Goal: Find contact information: Find contact information

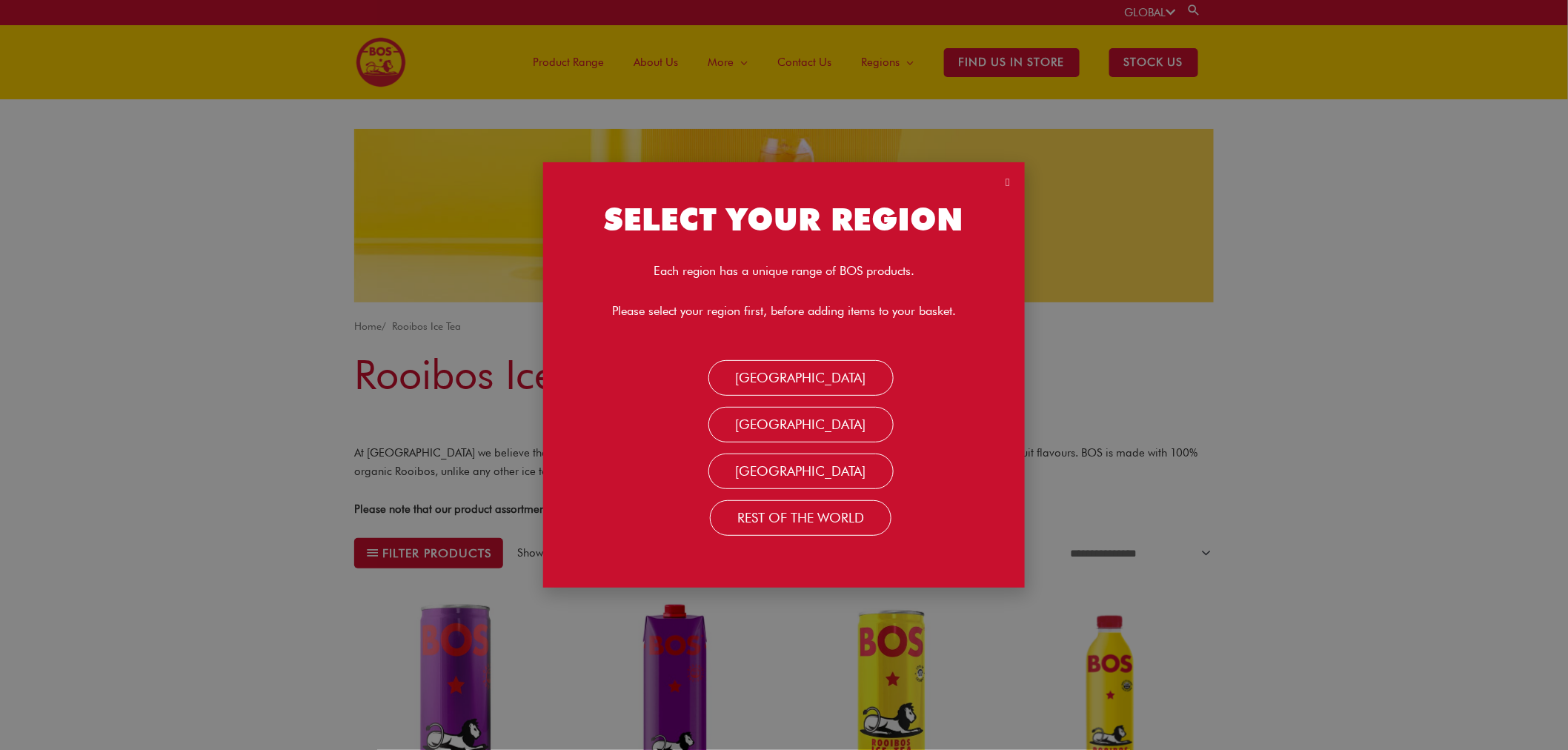
click at [1007, 179] on icon "Close" at bounding box center [1008, 183] width 4 height 11
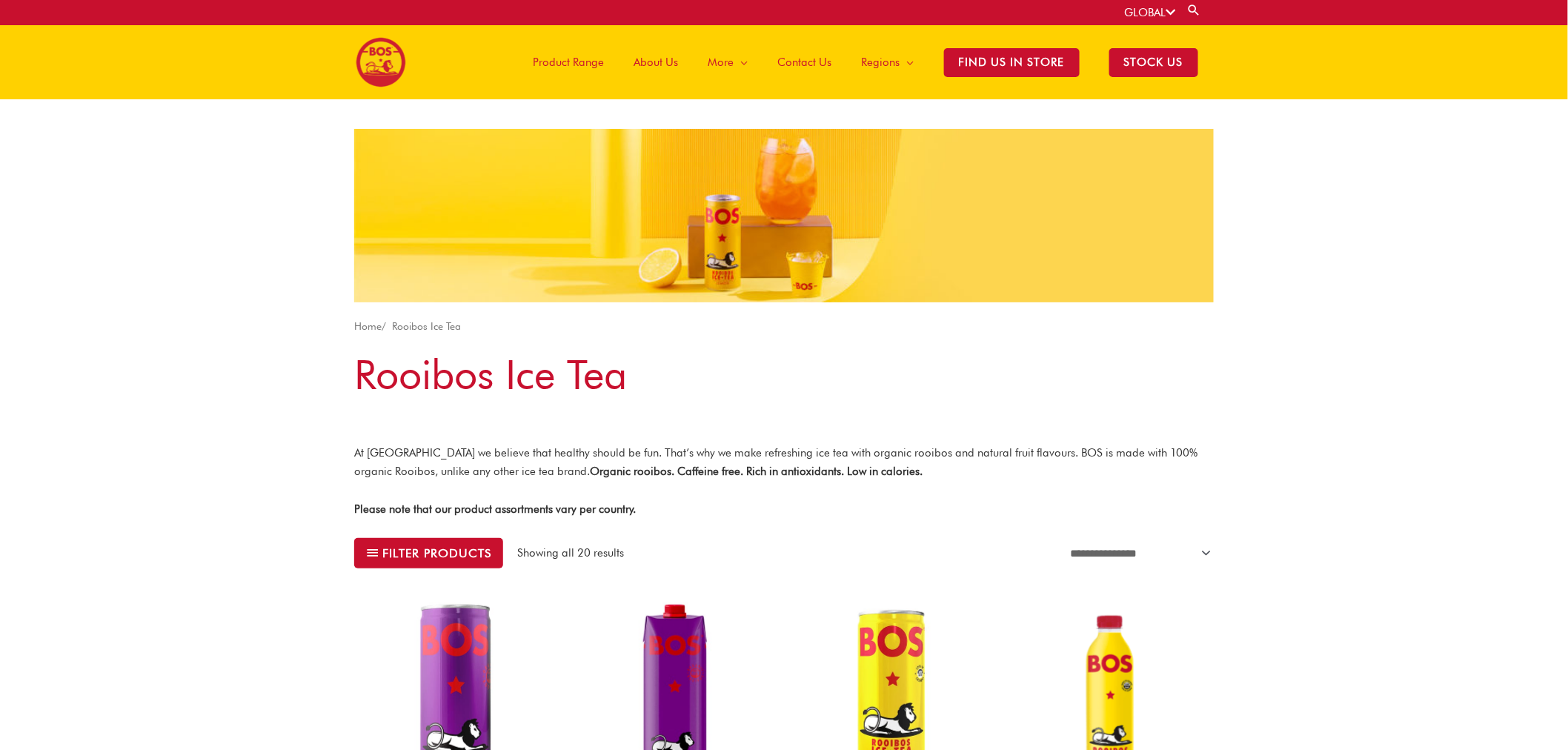
click at [795, 60] on span "Contact Us" at bounding box center [806, 62] width 54 height 45
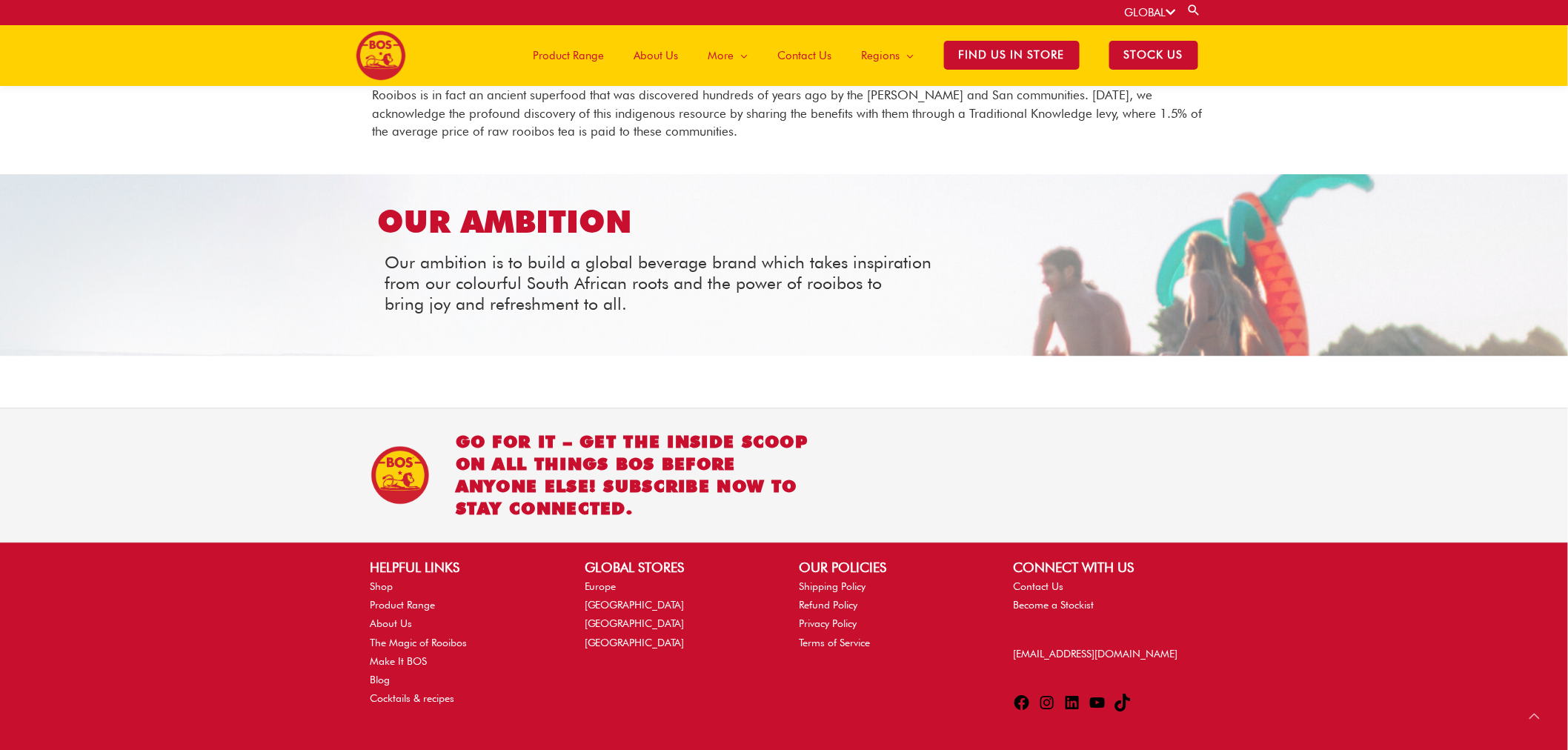
scroll to position [1654, 0]
